Goal: Task Accomplishment & Management: Use online tool/utility

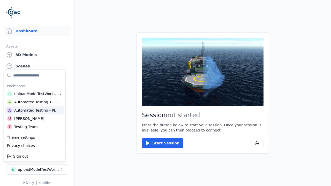
click at [165, 93] on html "Support Dashboard Assets 3D Models Scenes Datasets Recordings Support Documenta…" at bounding box center [165, 93] width 331 height 186
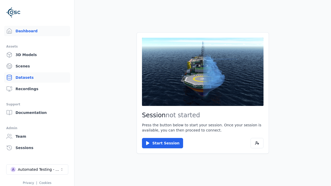
click at [37, 77] on link "Datasets" at bounding box center [37, 77] width 66 height 10
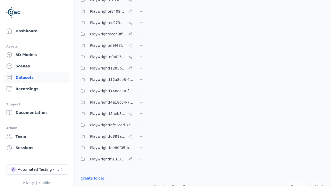
click at [91, 183] on button "Done editing" at bounding box center [91, 187] width 29 height 9
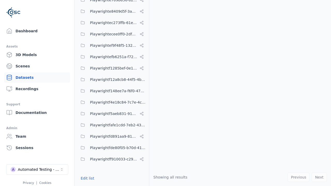
click at [37, 77] on link "Datasets" at bounding box center [37, 77] width 66 height 10
click at [86, 178] on button "Edit list" at bounding box center [87, 178] width 20 height 9
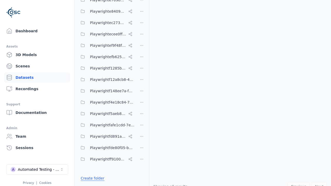
click at [91, 178] on link "Create folder" at bounding box center [93, 178] width 24 height 5
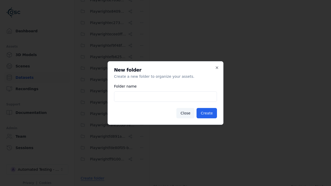
type input "**********"
click at [207, 113] on button "Create" at bounding box center [206, 113] width 20 height 10
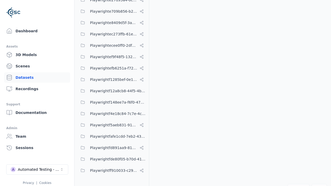
scroll to position [2376, 0]
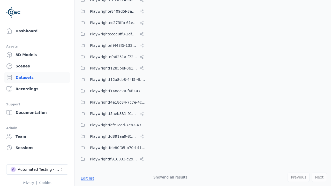
click at [86, 178] on button "Edit list" at bounding box center [87, 178] width 20 height 9
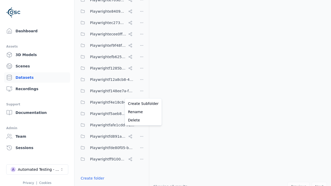
click at [142, 93] on html "Support Dashboard Assets 3D Models Scenes Datasets Recordings Support Documenta…" at bounding box center [165, 93] width 331 height 186
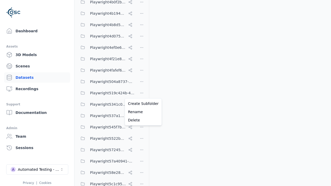
click at [165, 93] on html "Support Dashboard Assets 3D Models Scenes Datasets Recordings Support Documenta…" at bounding box center [165, 93] width 331 height 186
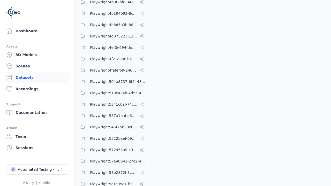
scroll to position [2376, 0]
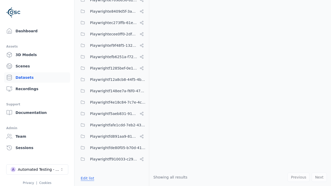
click at [86, 178] on button "Edit list" at bounding box center [87, 178] width 20 height 9
